Goal: Task Accomplishment & Management: Use online tool/utility

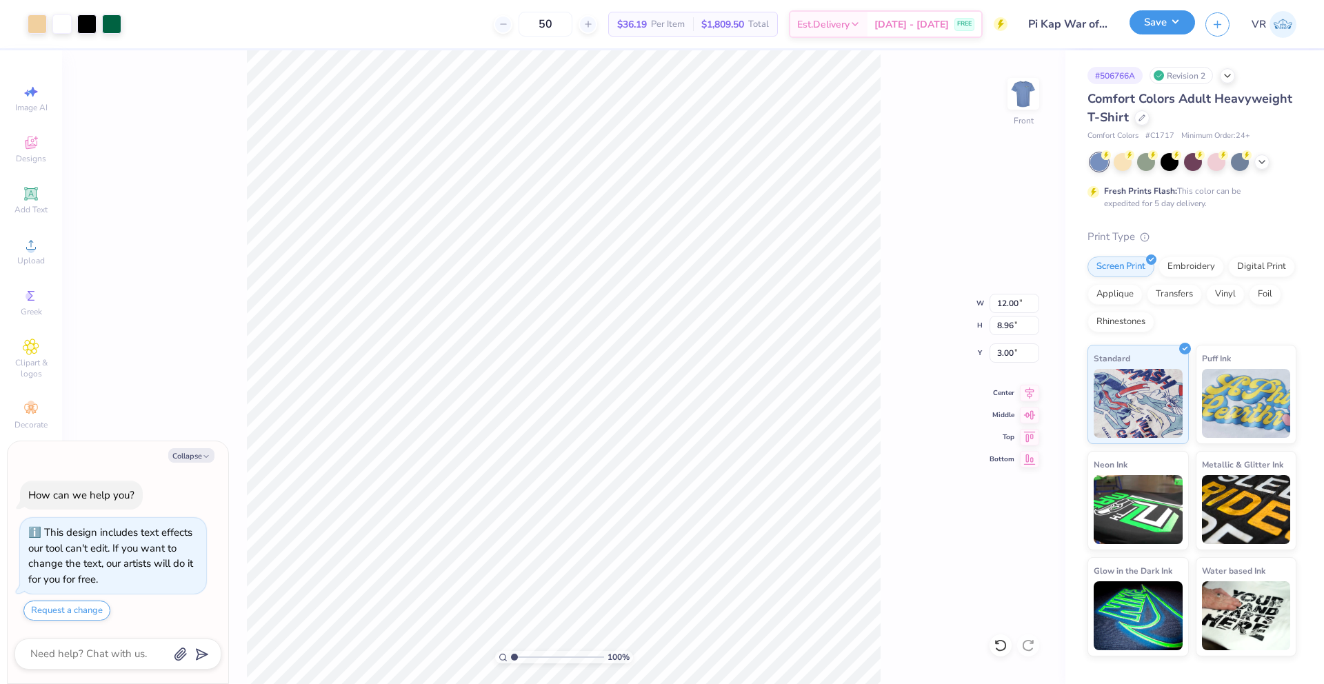
click at [1168, 30] on button "Save" at bounding box center [1163, 22] width 66 height 24
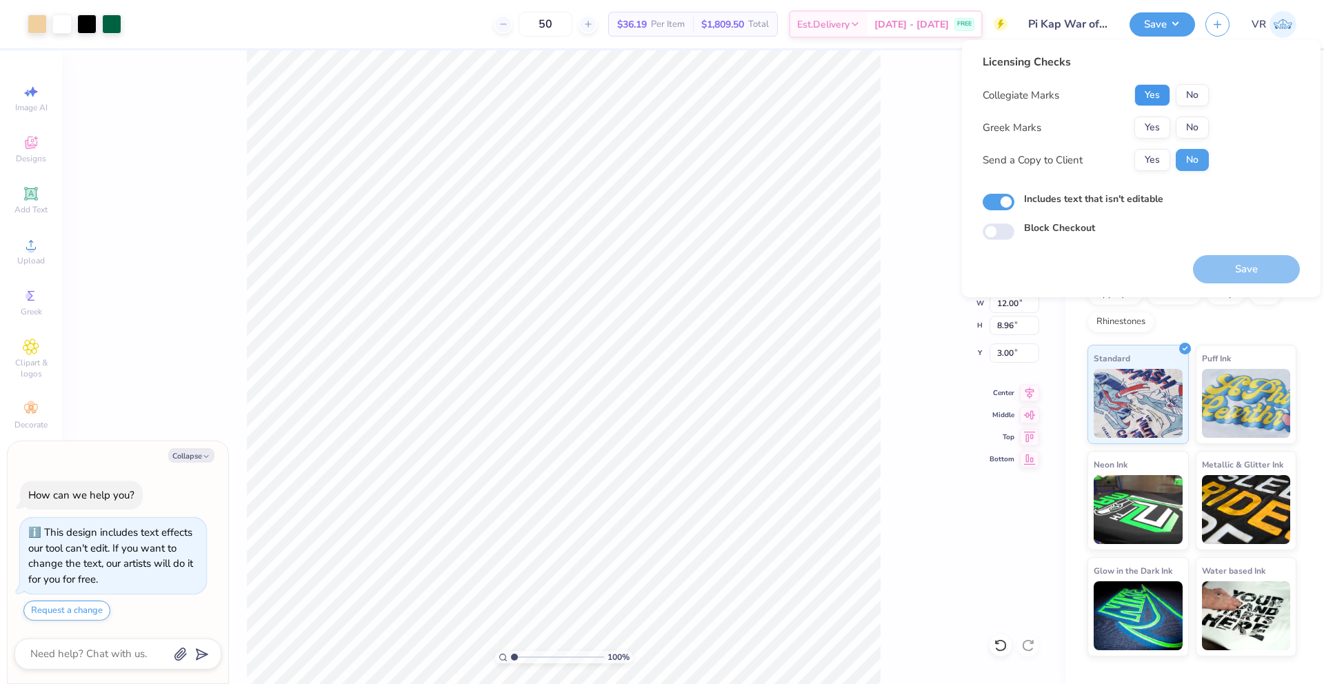
click at [1142, 99] on button "Yes" at bounding box center [1152, 95] width 36 height 22
click at [1140, 126] on button "Yes" at bounding box center [1152, 128] width 36 height 22
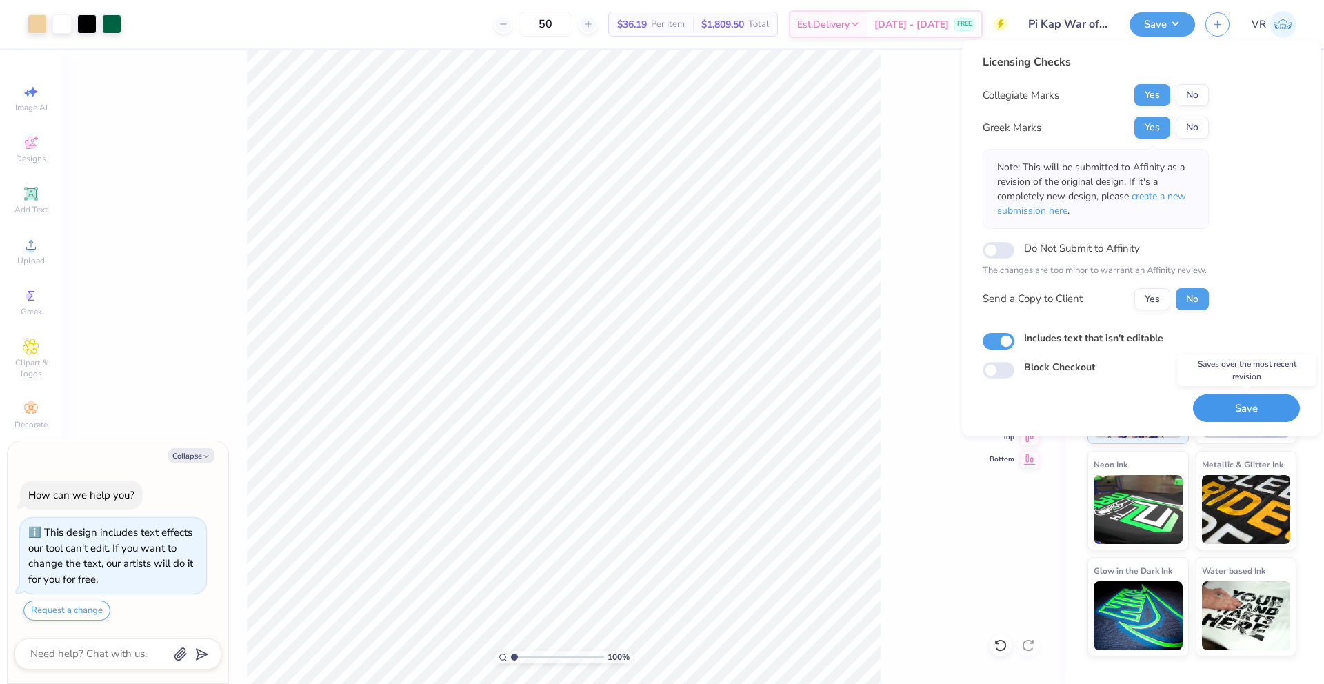
click at [1258, 412] on button "Save" at bounding box center [1246, 408] width 107 height 28
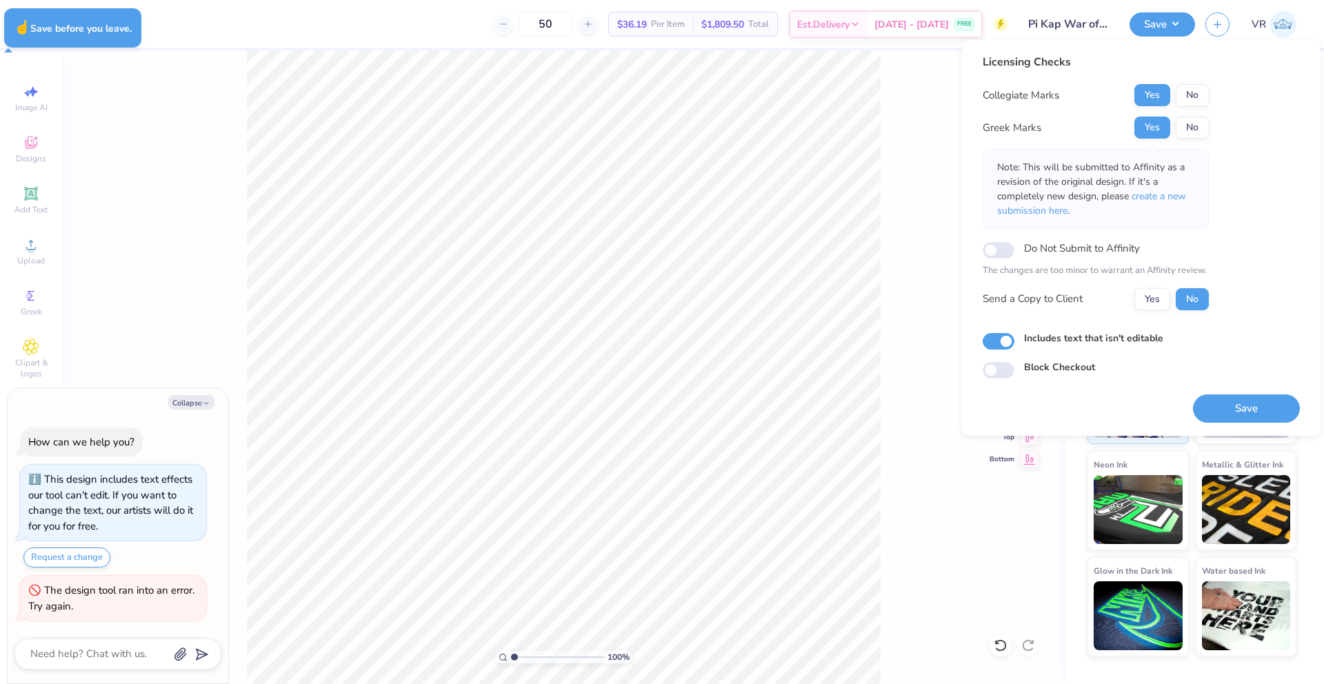
type textarea "x"
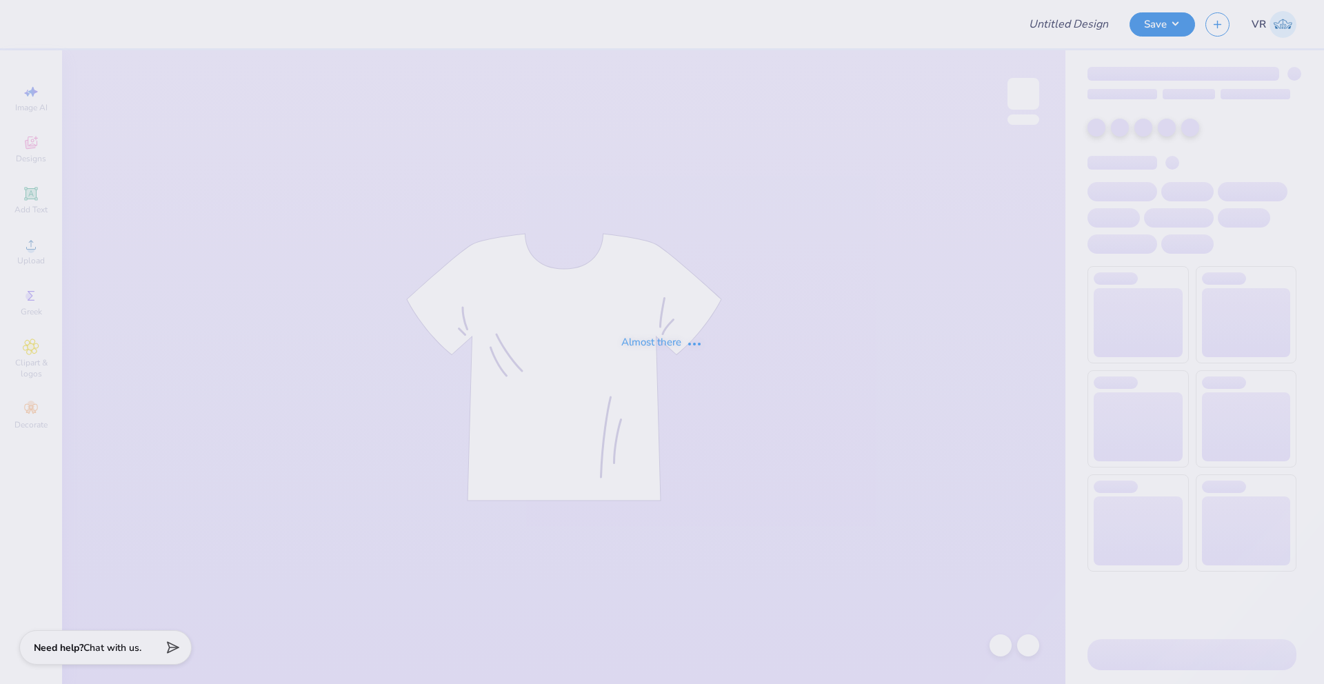
type input "Pi Kap War of Roses"
type input "50"
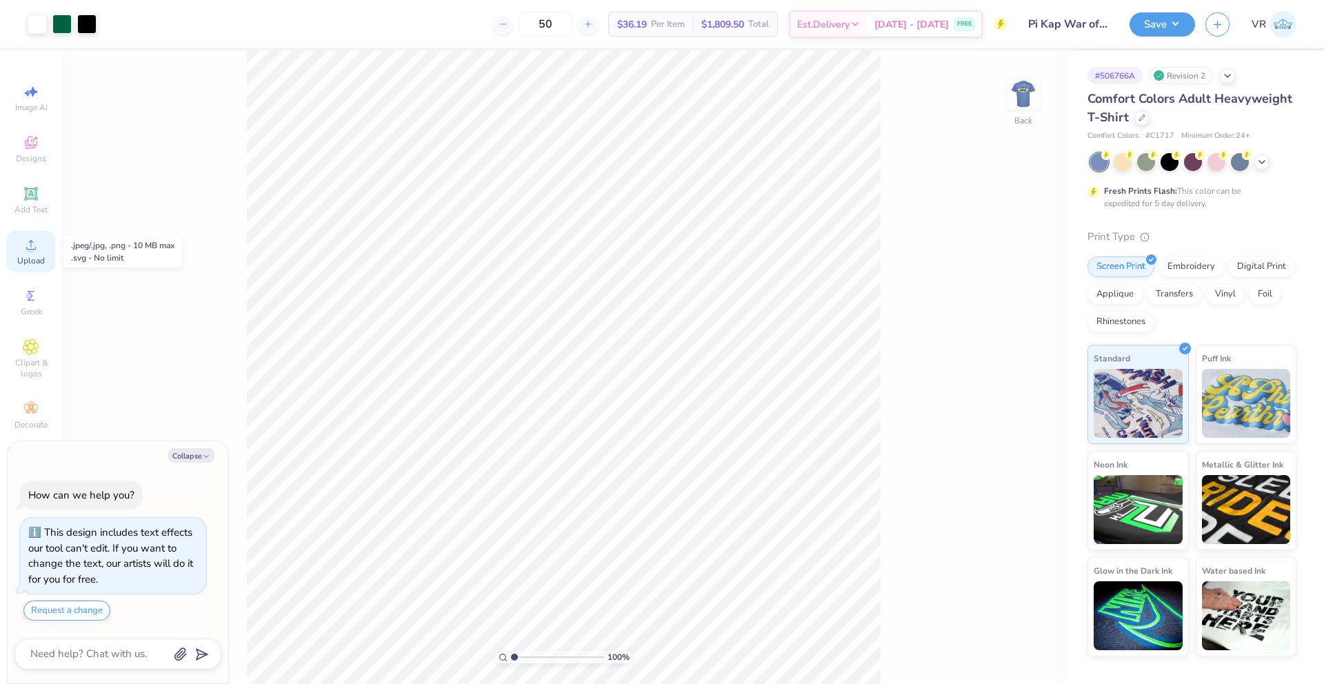
click at [34, 257] on span "Upload" at bounding box center [31, 260] width 28 height 11
click at [1017, 86] on img at bounding box center [1023, 93] width 55 height 55
click at [26, 255] on span "Upload" at bounding box center [31, 260] width 28 height 11
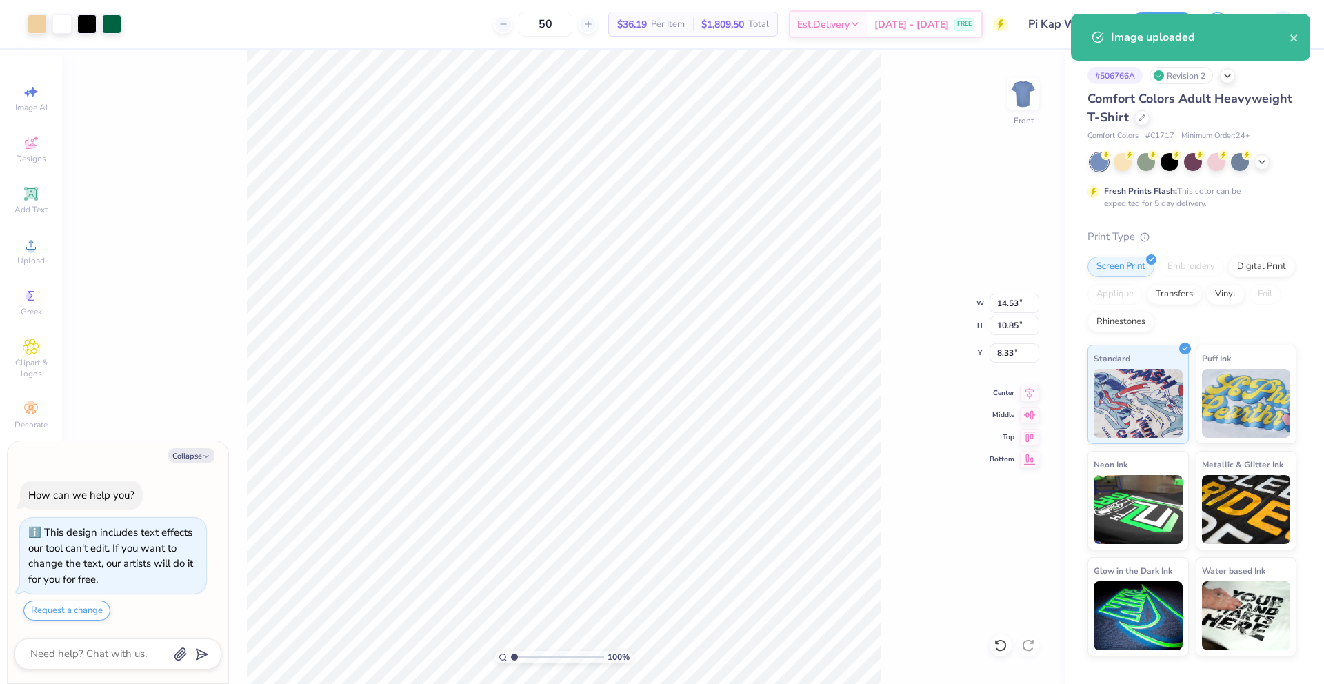
type textarea "x"
type input "12.00"
type input "8.95"
type input "3.00"
type textarea "x"
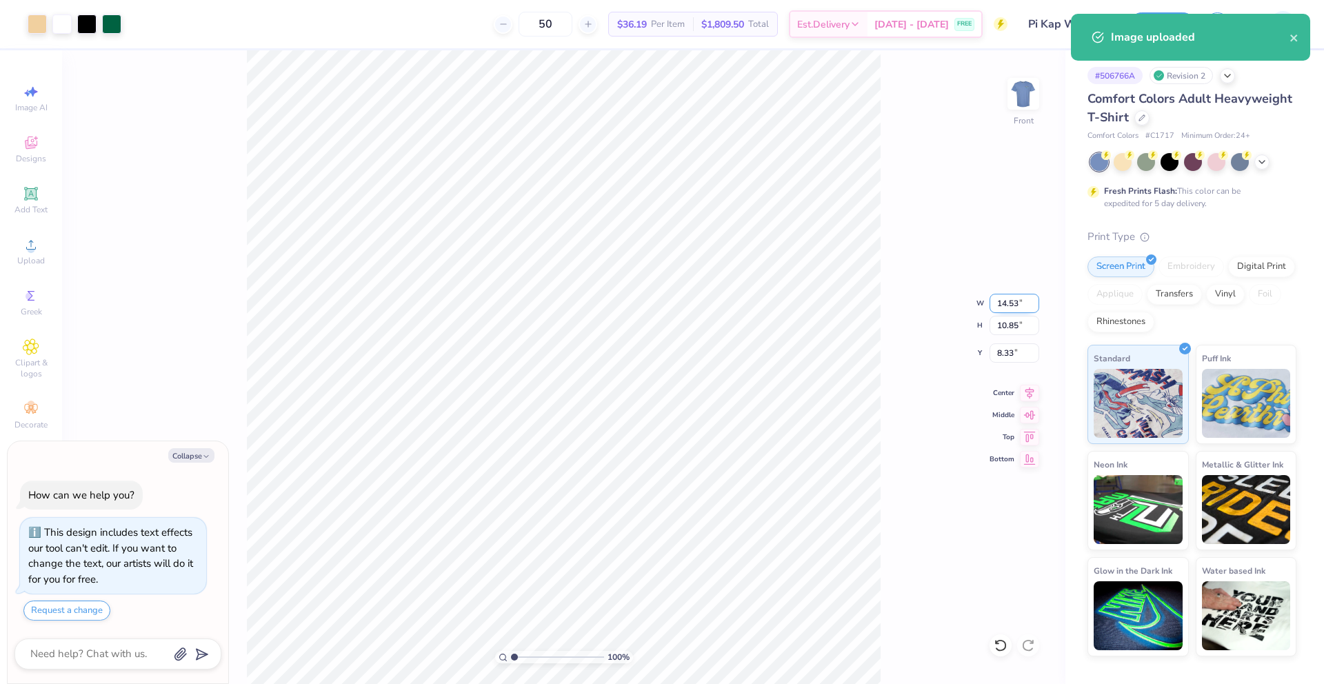
click at [1003, 303] on input "14.53" at bounding box center [1015, 303] width 50 height 19
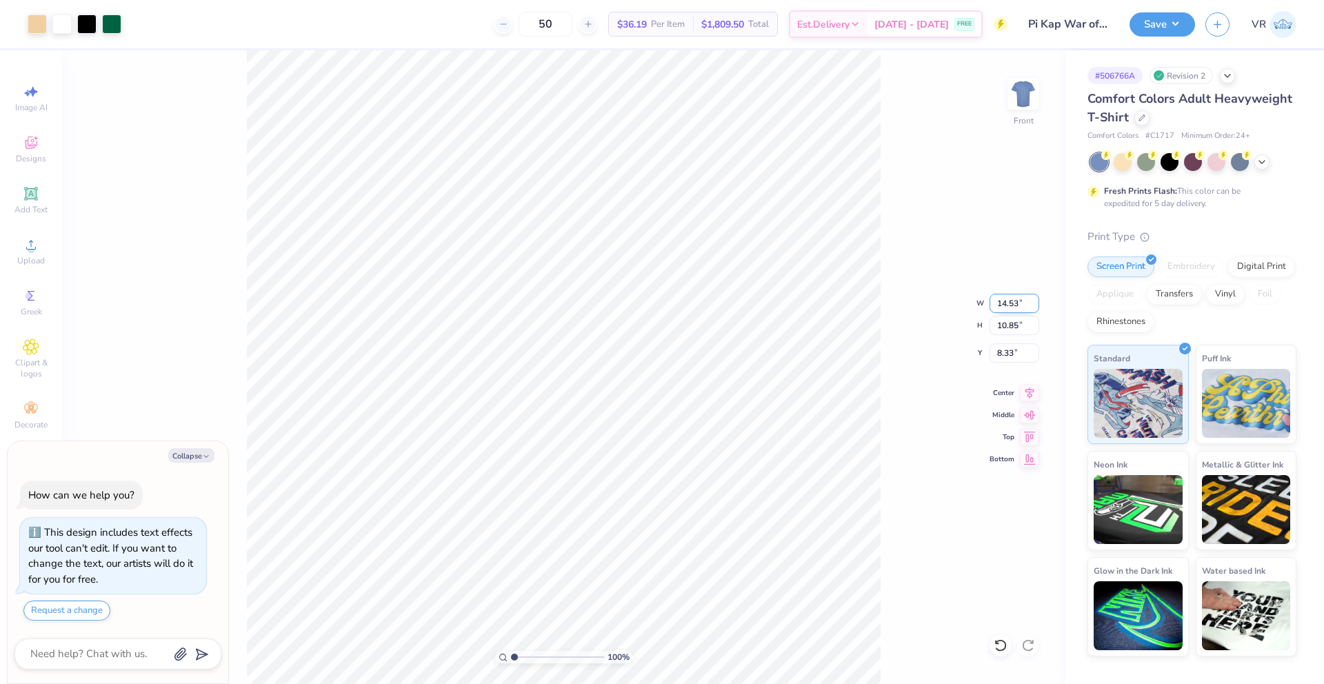
click at [1003, 303] on input "14.53" at bounding box center [1015, 303] width 50 height 19
type input "12"
type textarea "x"
type input "12.00"
type input "8.96"
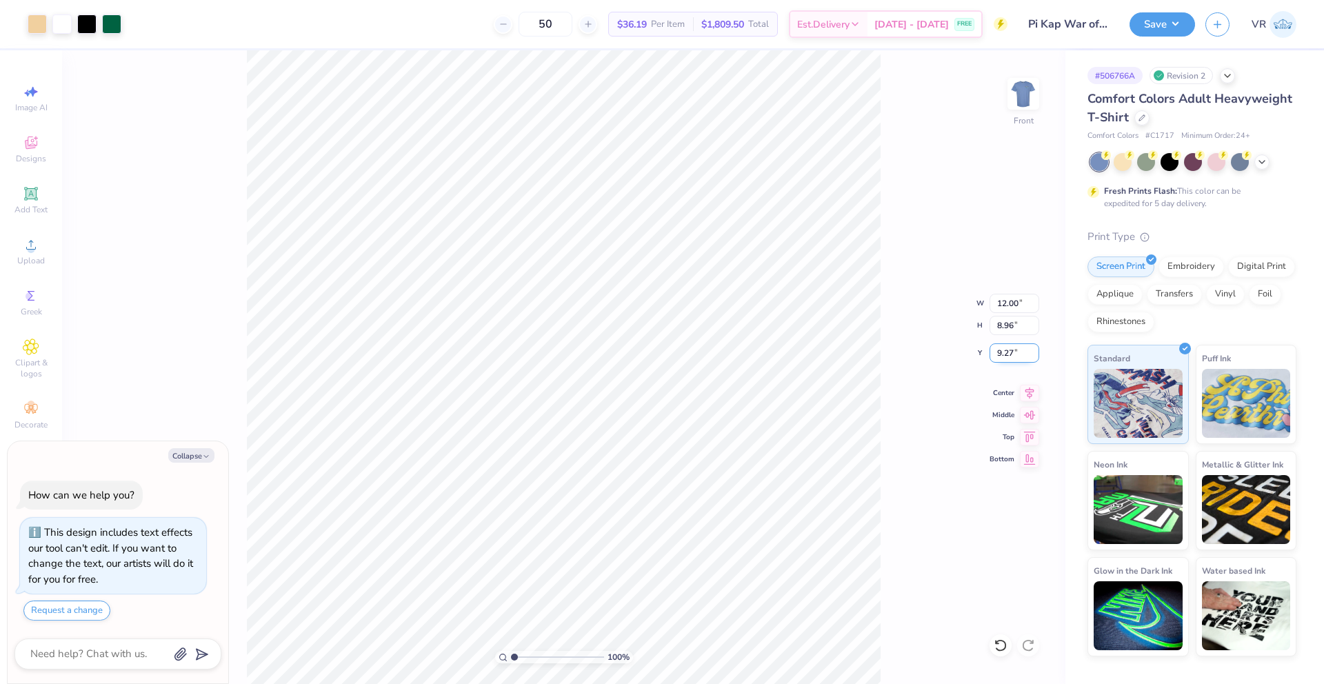
click at [1006, 348] on input "9.27" at bounding box center [1015, 352] width 50 height 19
type input "3"
type textarea "x"
type input "3.00"
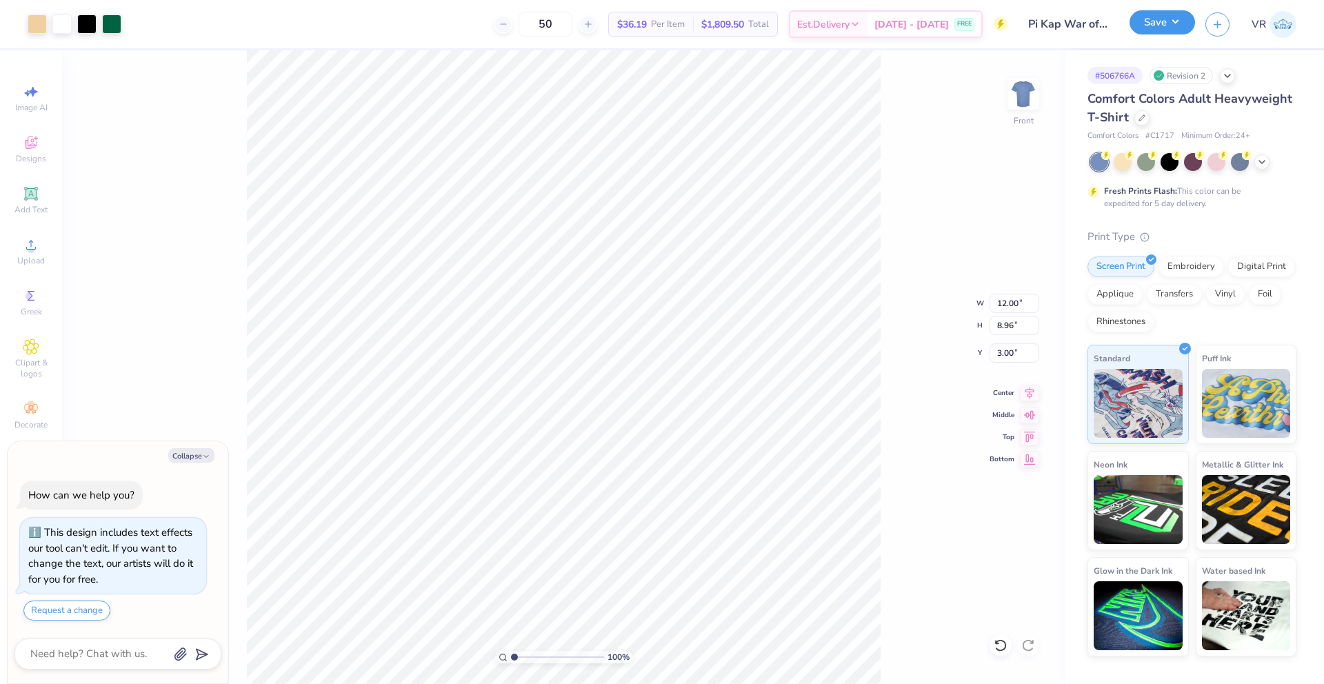
click at [1174, 32] on button "Save" at bounding box center [1163, 22] width 66 height 24
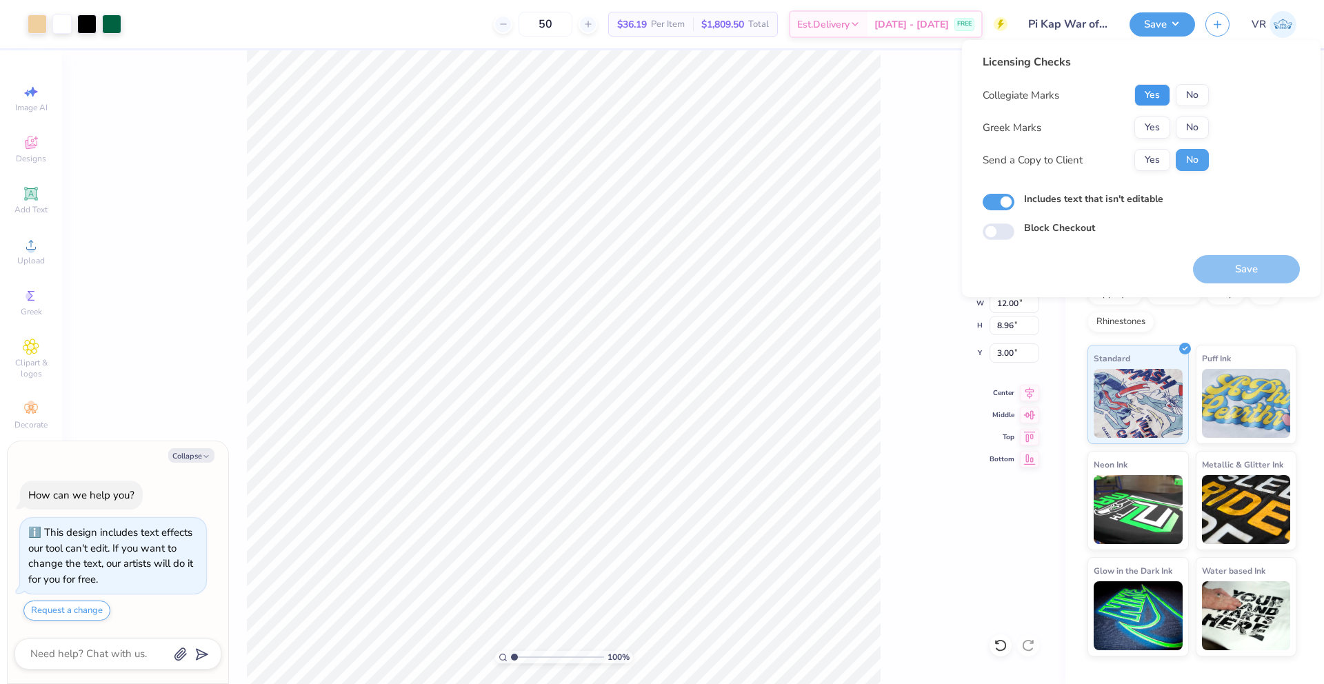
click at [1159, 100] on button "Yes" at bounding box center [1152, 95] width 36 height 22
click at [1152, 124] on button "Yes" at bounding box center [1152, 128] width 36 height 22
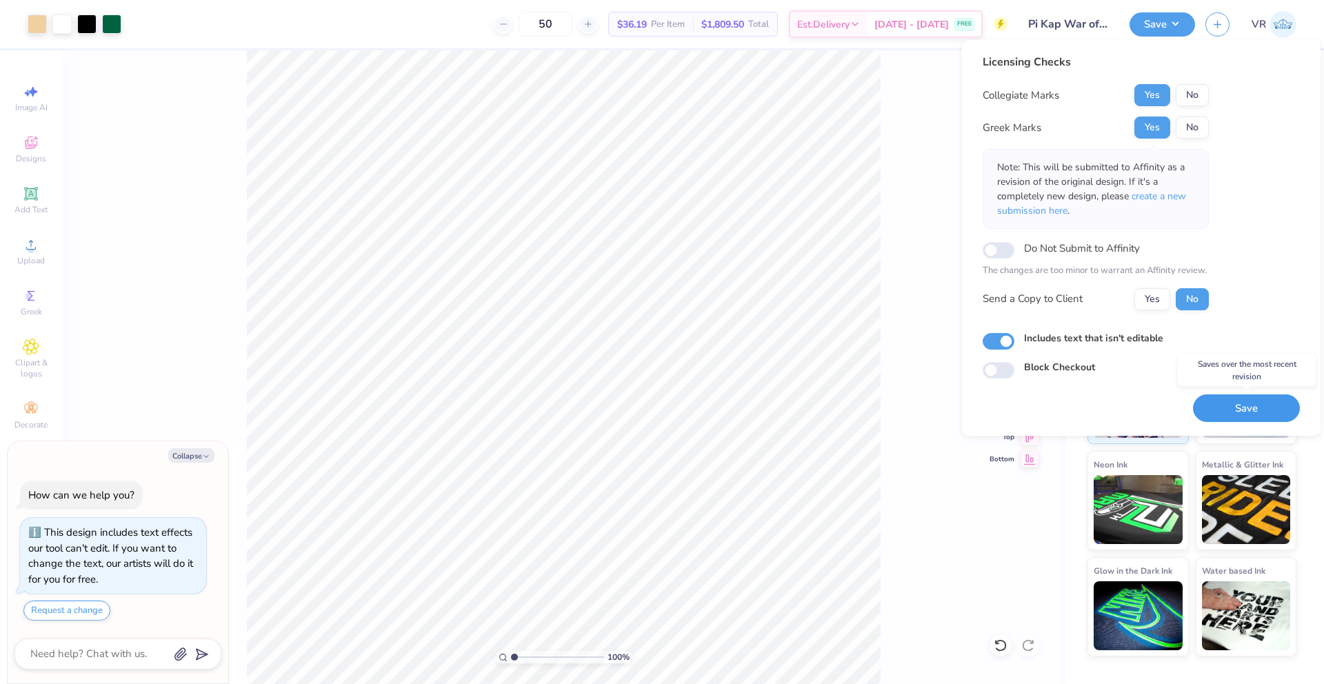
click at [1249, 401] on button "Save" at bounding box center [1246, 408] width 107 height 28
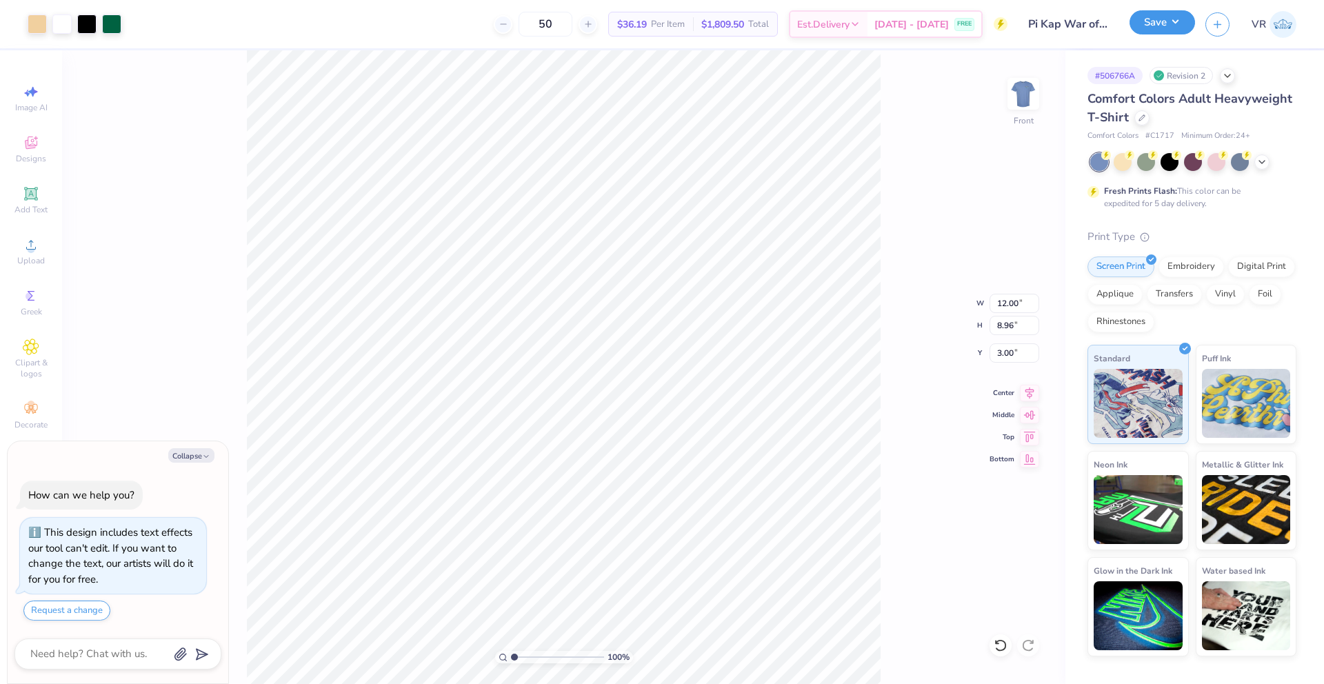
click at [1177, 26] on button "Save" at bounding box center [1163, 22] width 66 height 24
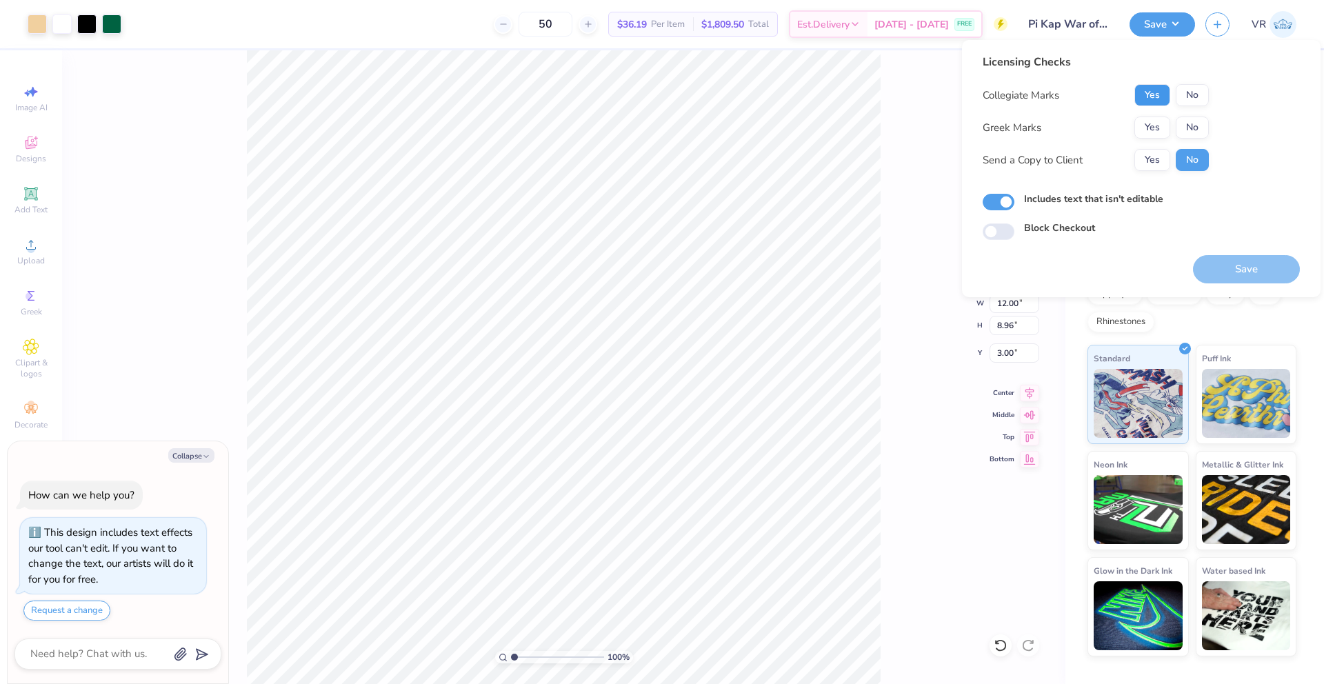
click at [1155, 97] on button "Yes" at bounding box center [1152, 95] width 36 height 22
click at [1154, 132] on button "Yes" at bounding box center [1152, 128] width 36 height 22
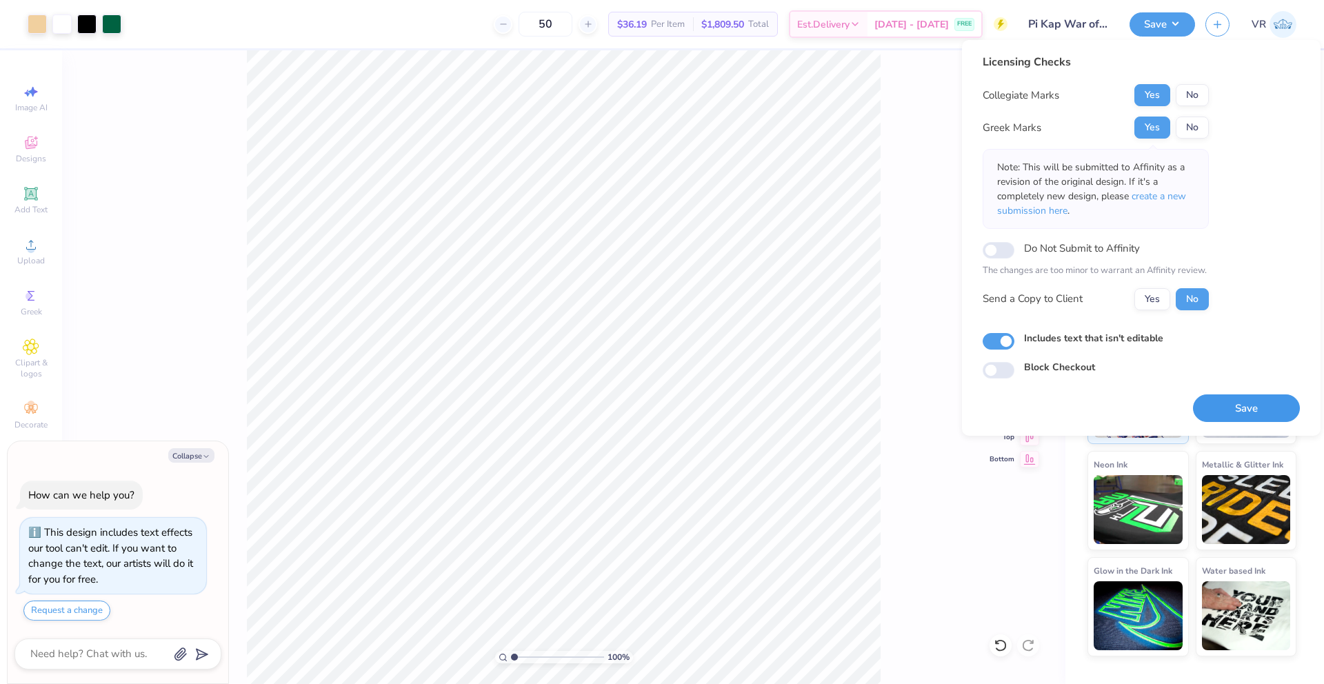
click at [1221, 410] on button "Save" at bounding box center [1246, 408] width 107 height 28
type textarea "x"
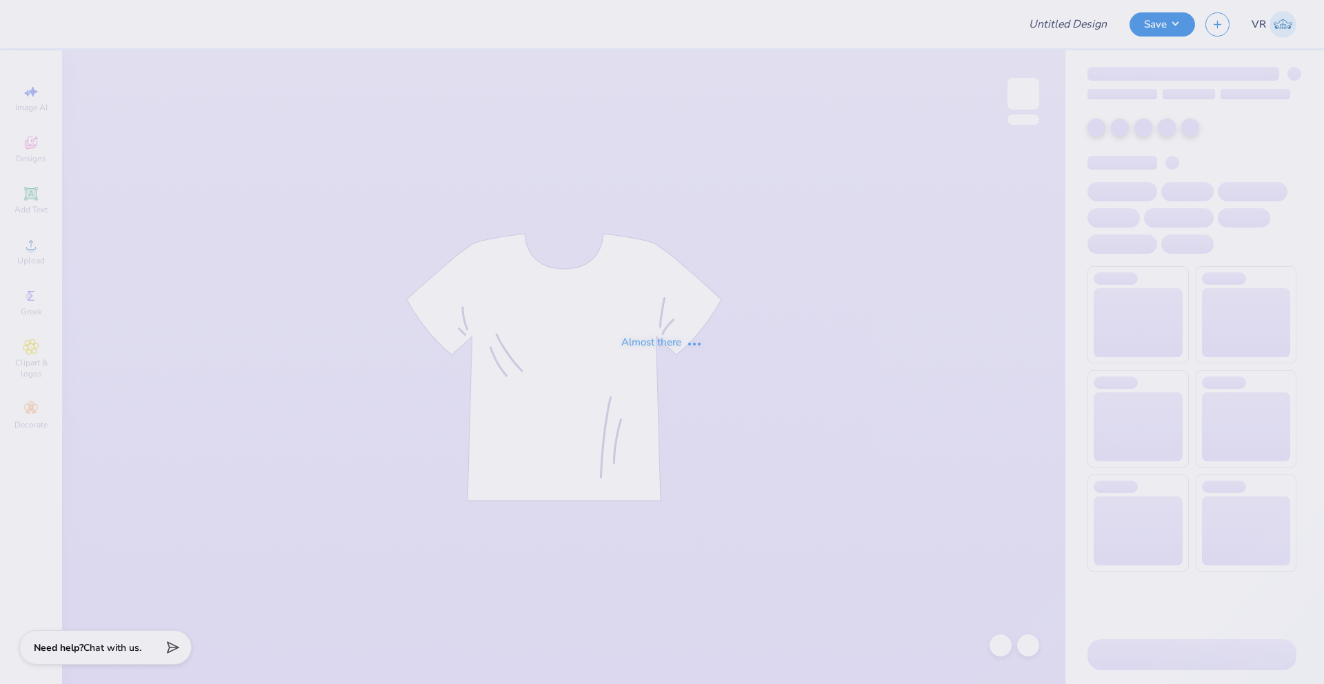
type input "T-Shirts for Kappa Pi Kappa!"
